Goal: Entertainment & Leisure: Consume media (video, audio)

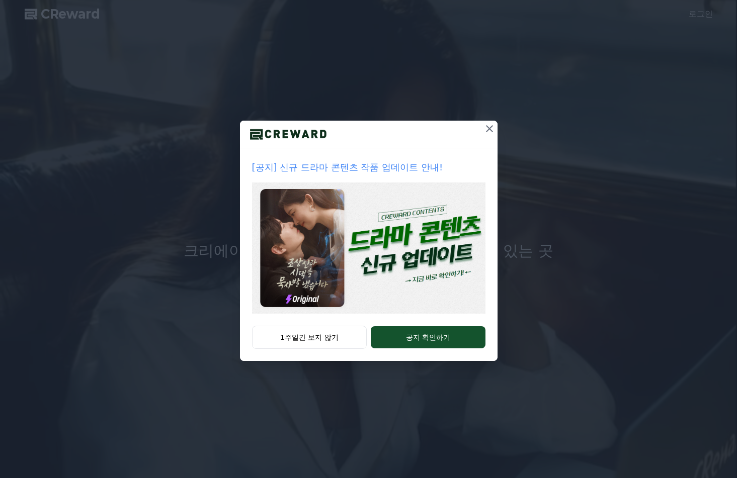
click at [493, 128] on icon at bounding box center [489, 129] width 12 height 12
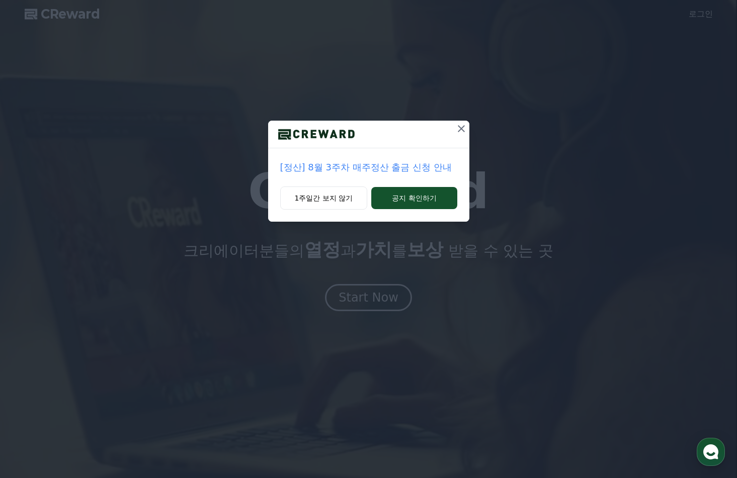
click at [461, 127] on icon at bounding box center [461, 129] width 12 height 12
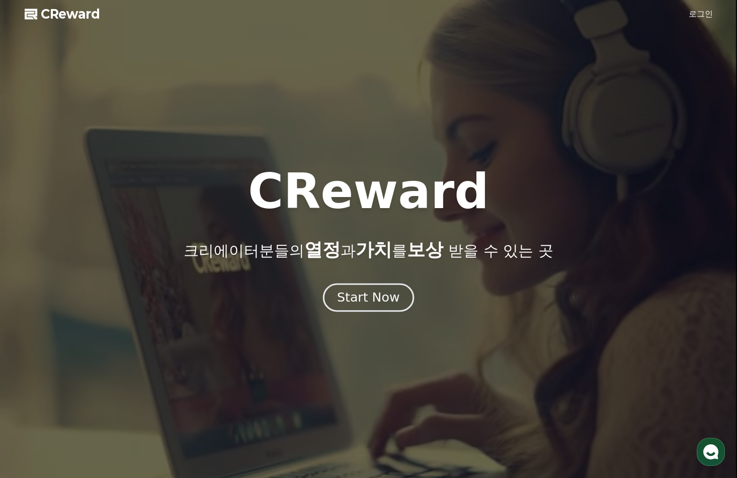
click at [358, 301] on div "Start Now" at bounding box center [368, 297] width 62 height 17
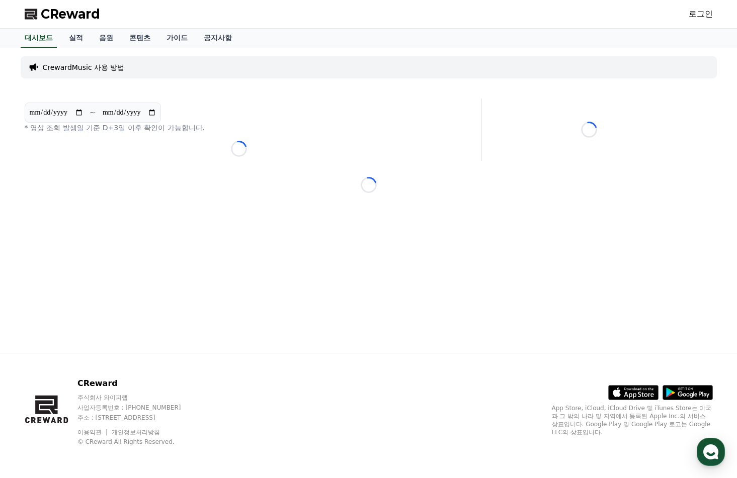
click at [481, 383] on div "CReward 주식회사 와이피랩 사업자등록번호 : [PHONE_NUMBER] 주소 : [STREET_ADDRESS] 이용약관 개인정보처리방침 …" at bounding box center [369, 416] width 704 height 125
click at [103, 38] on link "음원" at bounding box center [106, 38] width 30 height 19
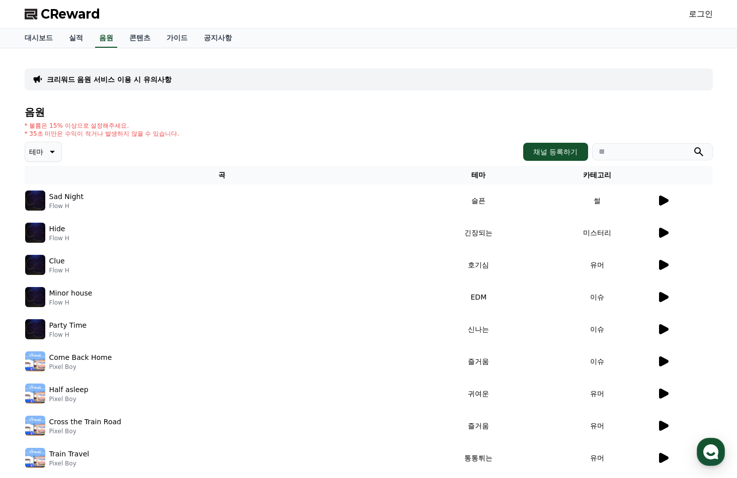
click at [252, 128] on div "* 볼륨은 15% 이상으로 설정해주세요. * 35초 미만은 수익이 적거나 발생하지 않을 수 있습니다." at bounding box center [369, 130] width 688 height 16
click at [39, 155] on p "테마" at bounding box center [36, 152] width 14 height 14
click at [49, 237] on button "긴장되는" at bounding box center [44, 235] width 36 height 22
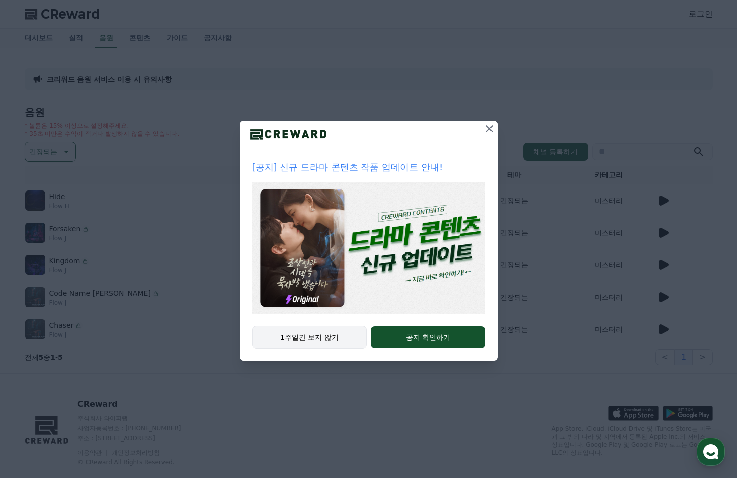
click at [316, 342] on button "1주일간 보지 않기" at bounding box center [309, 337] width 115 height 23
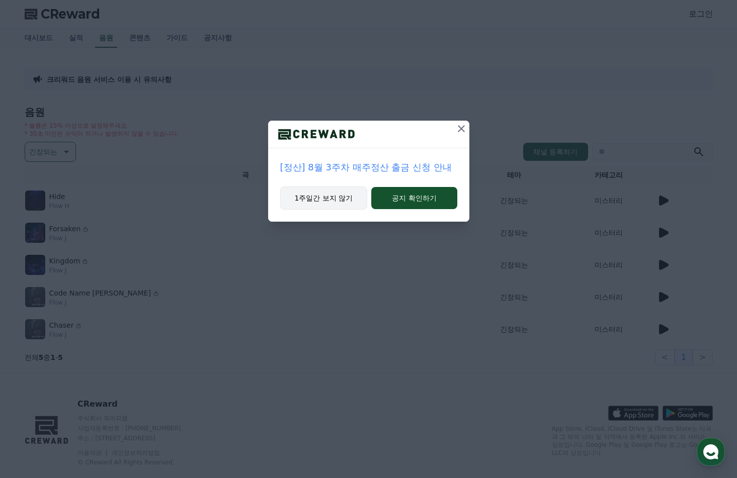
click at [321, 195] on button "1주일간 보지 않기" at bounding box center [324, 198] width 88 height 23
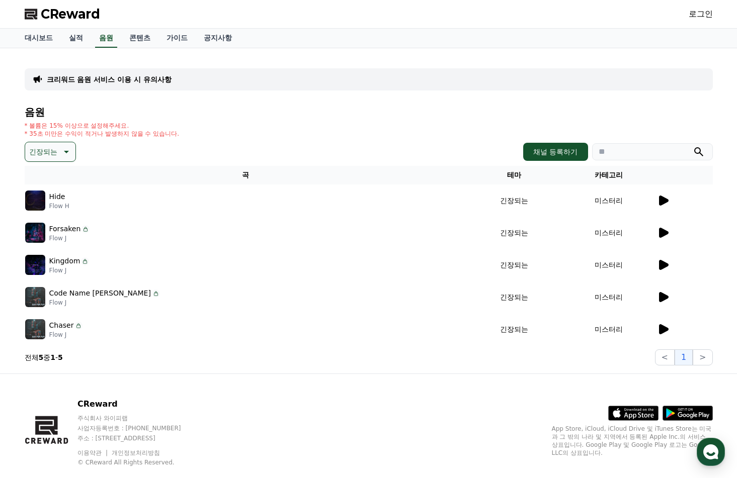
click at [662, 199] on icon at bounding box center [664, 201] width 10 height 10
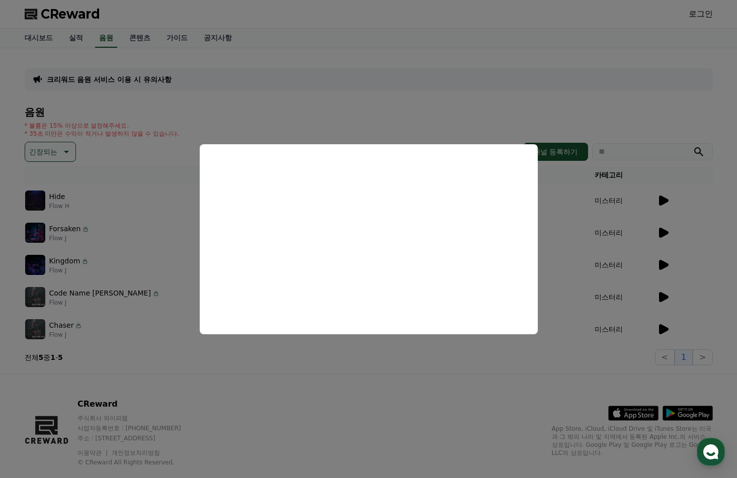
click at [488, 112] on button "close modal" at bounding box center [368, 239] width 737 height 478
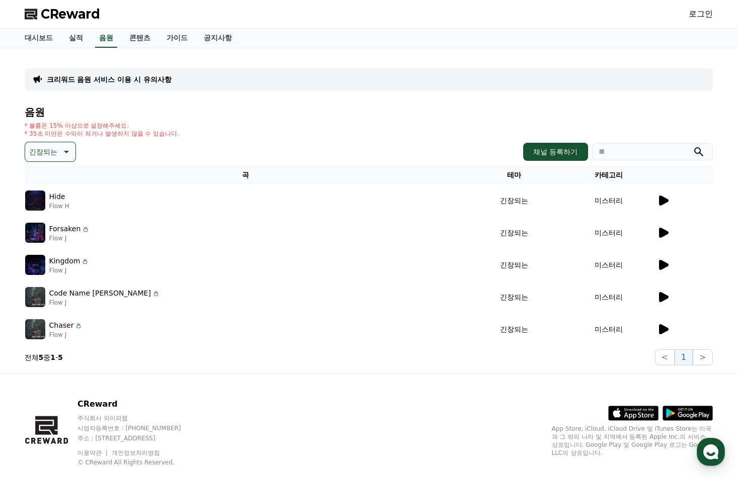
click at [663, 234] on icon at bounding box center [664, 233] width 10 height 10
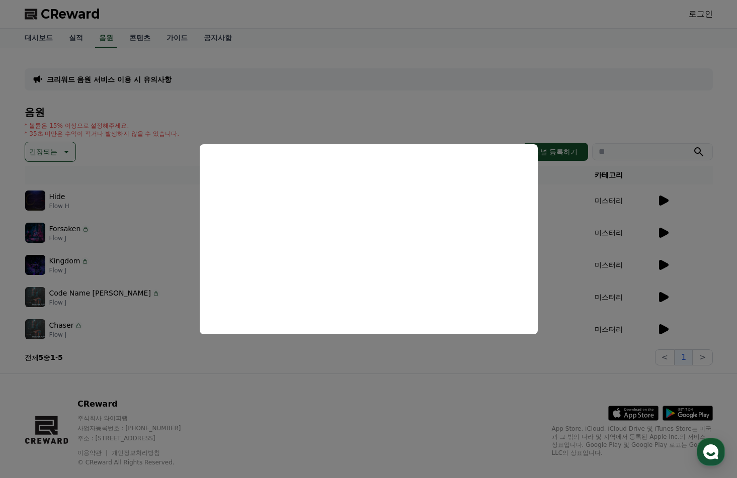
click at [657, 125] on button "close modal" at bounding box center [368, 239] width 737 height 478
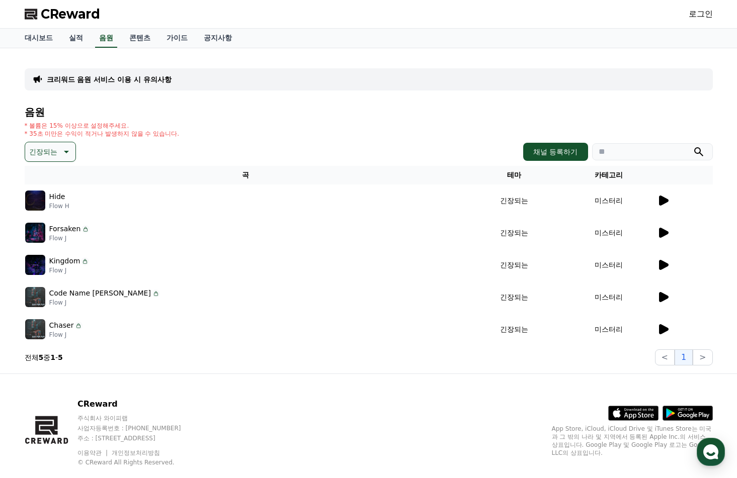
click at [659, 263] on icon at bounding box center [664, 265] width 10 height 10
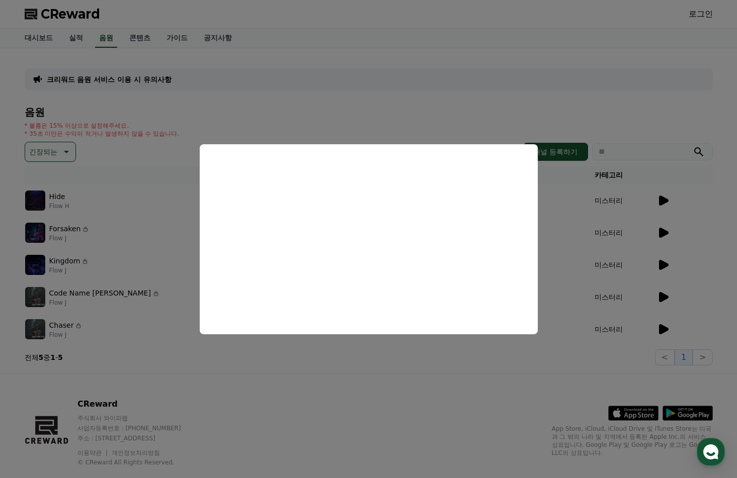
click at [654, 104] on button "close modal" at bounding box center [368, 239] width 737 height 478
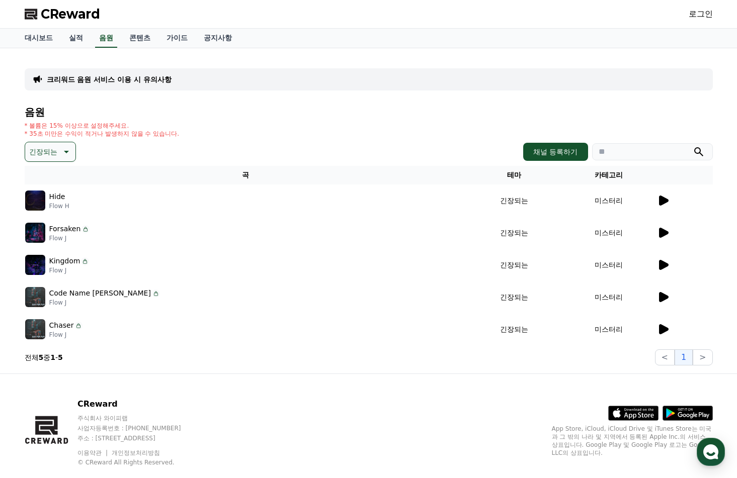
click at [662, 297] on icon at bounding box center [664, 297] width 10 height 10
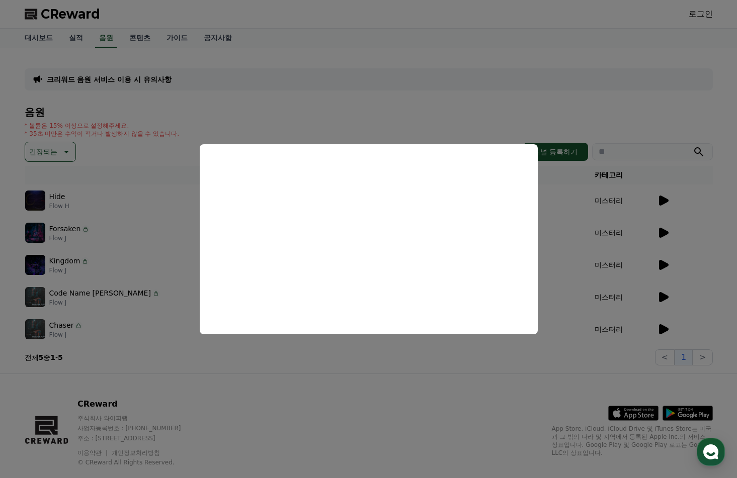
click at [503, 94] on button "close modal" at bounding box center [368, 239] width 737 height 478
